Goal: Task Accomplishment & Management: Manage account settings

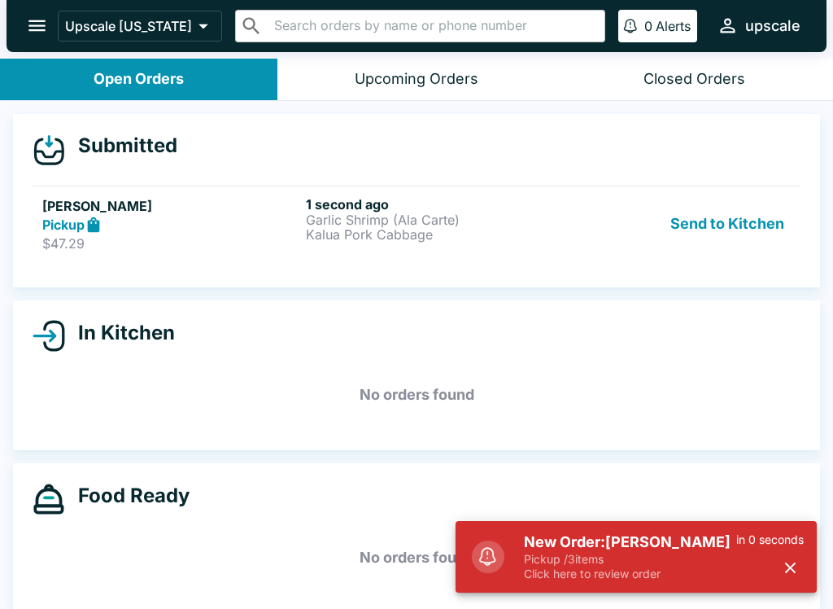
click at [193, 251] on p "$47.29" at bounding box center [170, 243] width 257 height 16
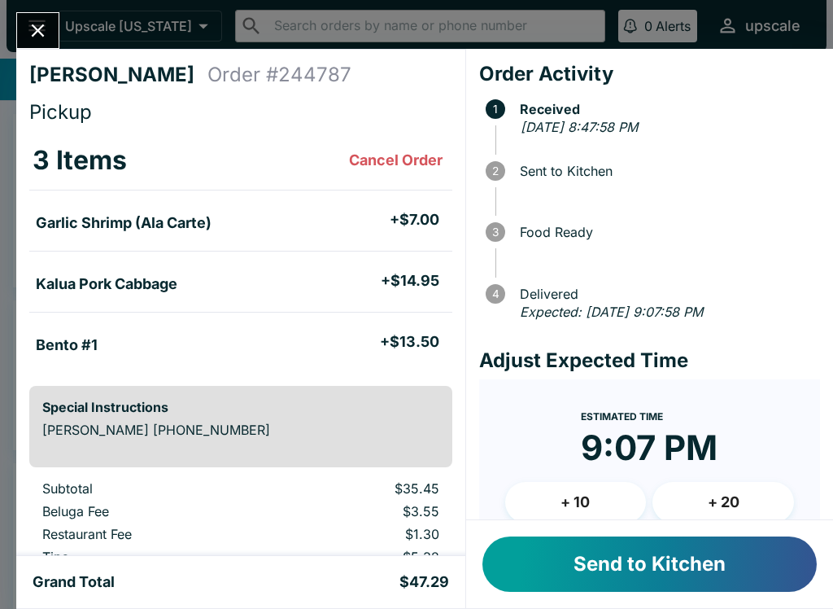
click at [640, 553] on button "Send to Kitchen" at bounding box center [650, 563] width 334 height 55
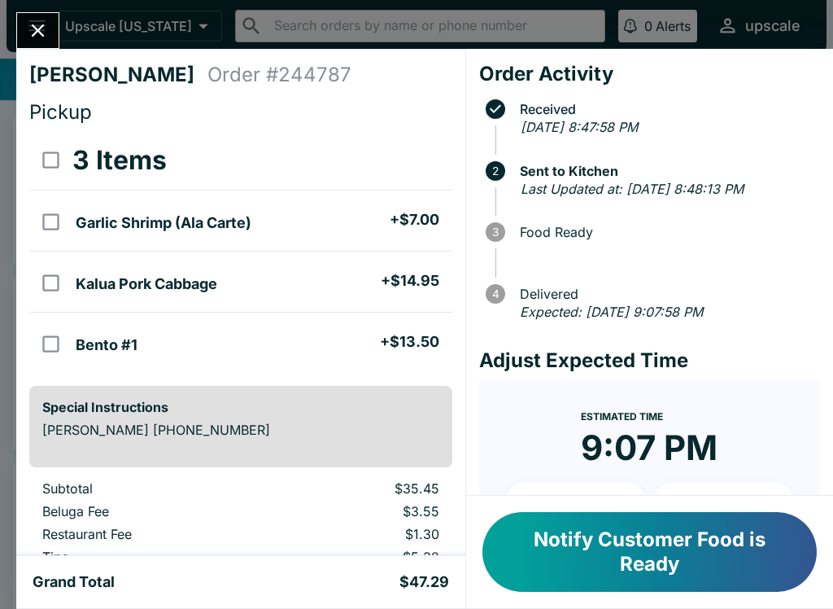
click at [50, 29] on button "Close" at bounding box center [37, 30] width 41 height 35
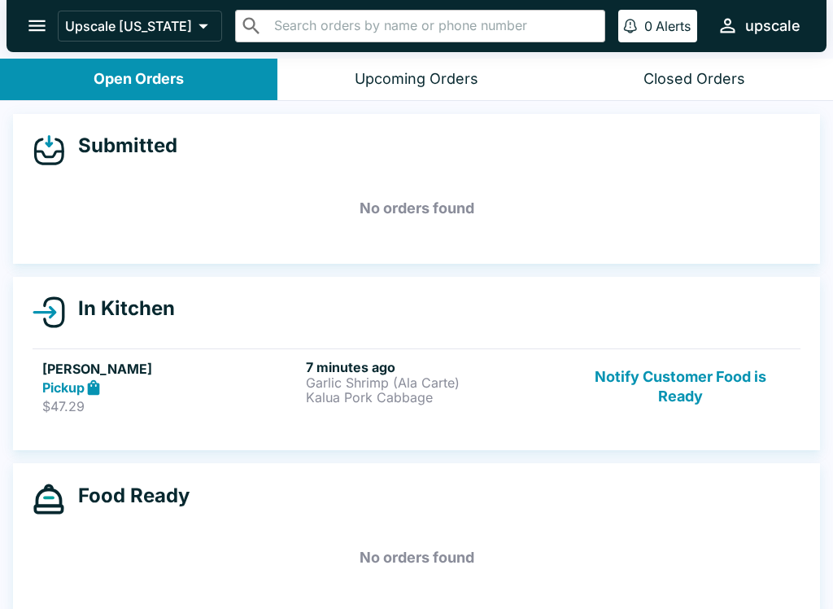
click at [437, 390] on p "Kalua Pork Cabbage" at bounding box center [434, 397] width 257 height 15
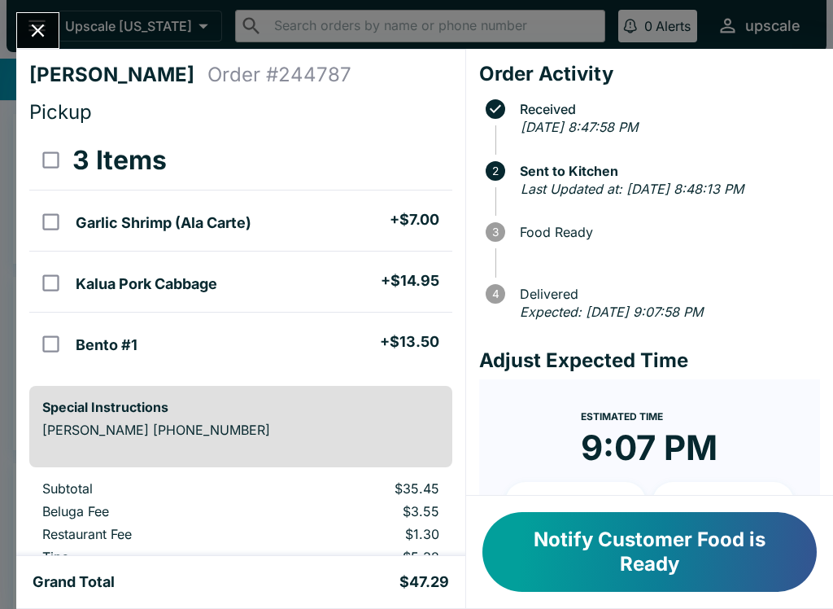
click at [586, 566] on button "Notify Customer Food is Ready" at bounding box center [650, 552] width 334 height 80
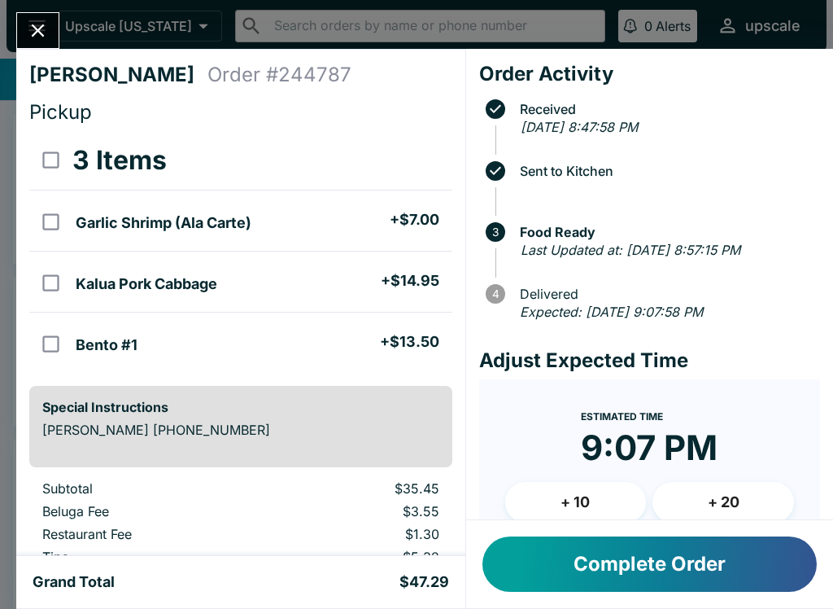
click at [35, 24] on icon "Close" at bounding box center [38, 31] width 22 height 22
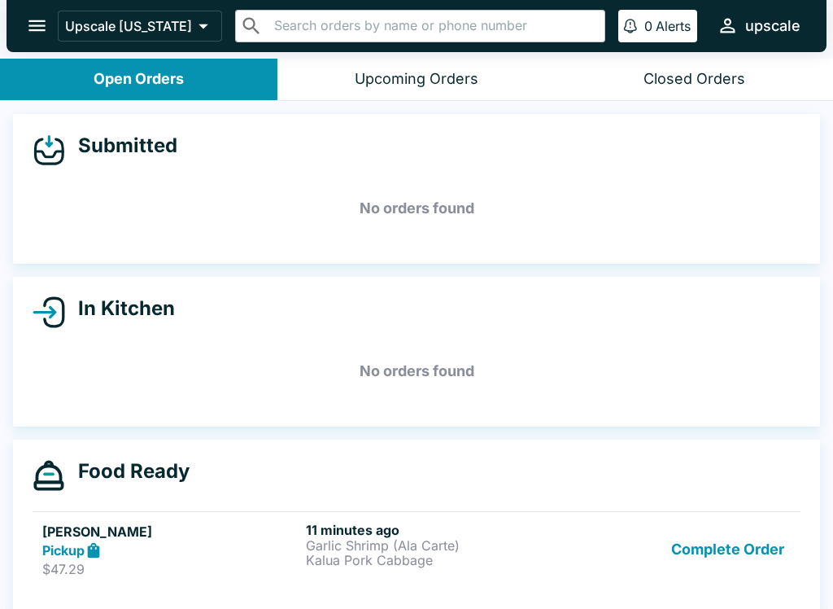
click at [326, 561] on p "Kalua Pork Cabbage" at bounding box center [434, 559] width 257 height 15
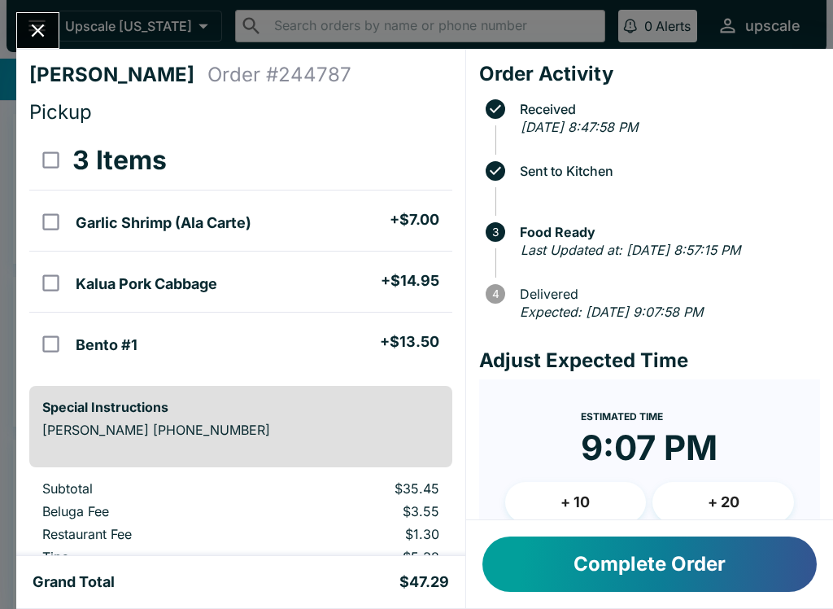
click at [666, 542] on button "Complete Order" at bounding box center [650, 563] width 334 height 55
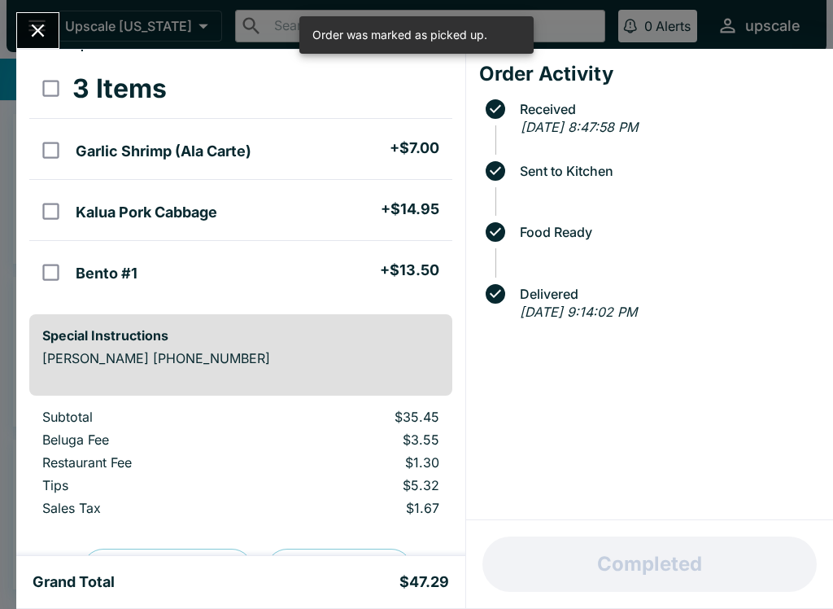
scroll to position [68, 0]
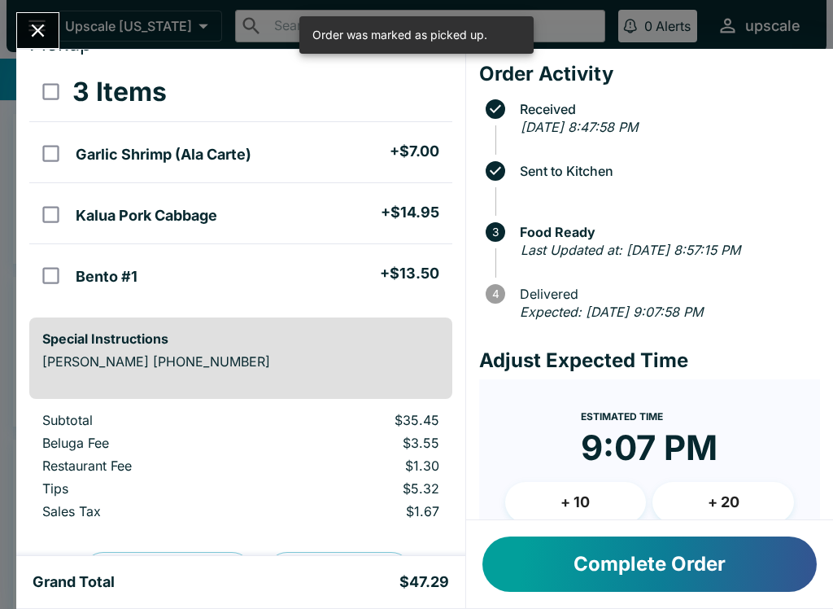
click at [28, 7] on div "[PERSON_NAME] Order # 244787 Pickup 3 Items Garlic Shrimp (Ala Carte) + $7.00 K…" at bounding box center [416, 304] width 833 height 609
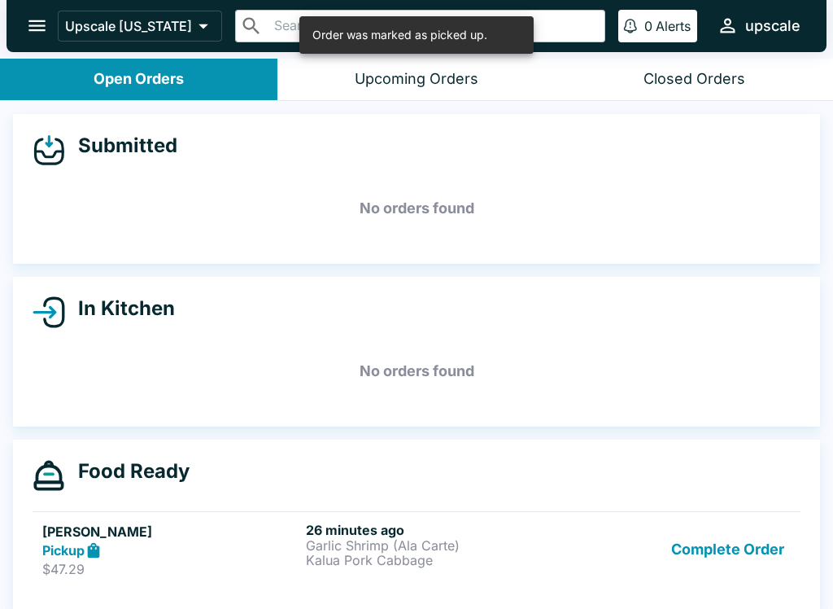
click at [726, 545] on button "Complete Order" at bounding box center [728, 550] width 126 height 56
